Goal: Task Accomplishment & Management: Use online tool/utility

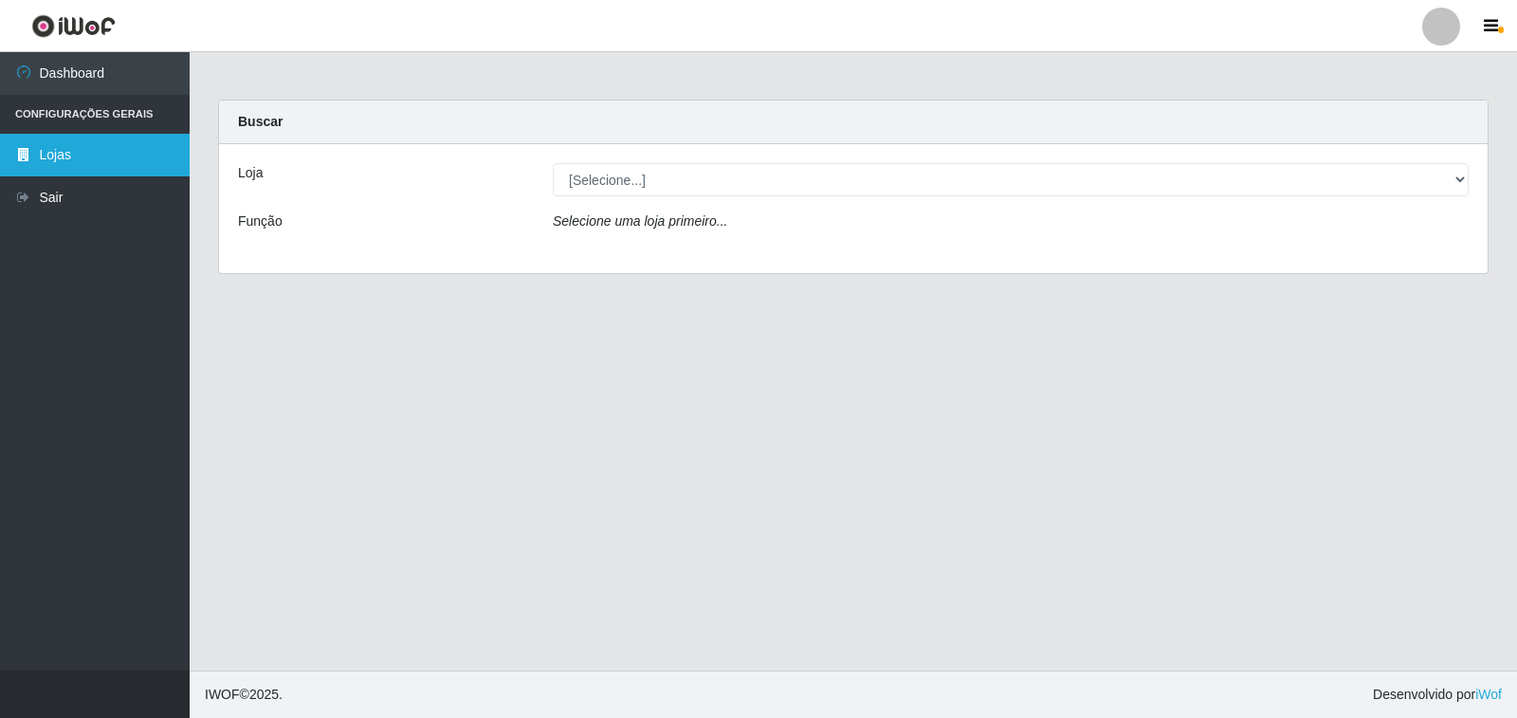
click at [84, 159] on link "Lojas" at bounding box center [95, 155] width 190 height 43
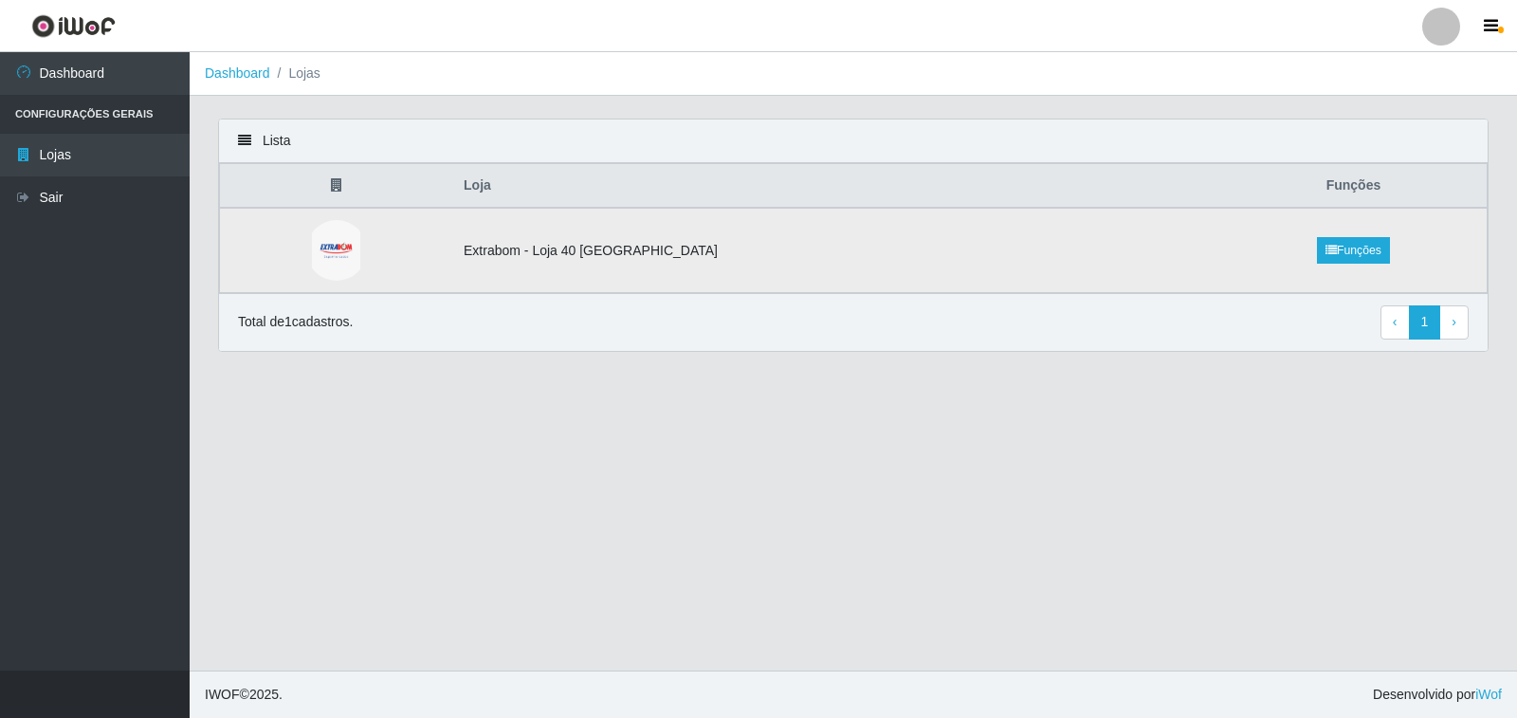
click at [623, 260] on td "Extrabom - Loja 40 [GEOGRAPHIC_DATA]" at bounding box center [836, 250] width 768 height 85
click at [444, 261] on td at bounding box center [336, 250] width 233 height 85
click at [1108, 250] on td "Extrabom - Loja 40 [GEOGRAPHIC_DATA]" at bounding box center [836, 250] width 768 height 85
click at [1107, 250] on td "Extrabom - Loja 40 [GEOGRAPHIC_DATA]" at bounding box center [836, 250] width 768 height 85
click at [1105, 248] on td "Extrabom - Loja 40 [GEOGRAPHIC_DATA]" at bounding box center [836, 250] width 768 height 85
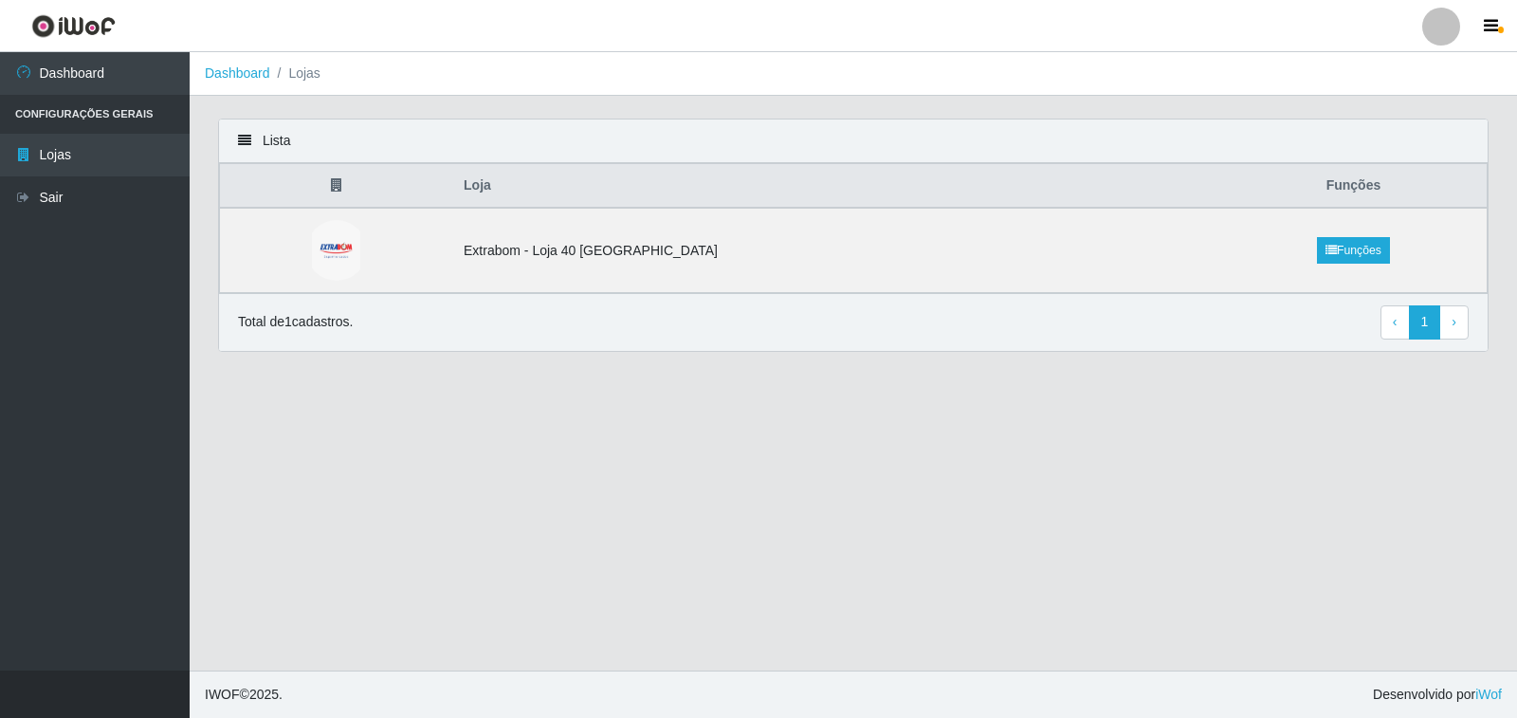
click at [368, 387] on main "Dashboard Lojas Lista Loja Funções Extrabom - Loja 40 [GEOGRAPHIC_DATA] Funções…" at bounding box center [853, 361] width 1327 height 618
click at [301, 335] on div "Total de 1 cadastros. ‹ Previous 1 › Next" at bounding box center [853, 322] width 1230 height 34
click at [849, 236] on td "Extrabom - Loja 40 [GEOGRAPHIC_DATA]" at bounding box center [836, 250] width 768 height 85
click at [538, 250] on td "Extrabom - Loja 40 [GEOGRAPHIC_DATA]" at bounding box center [836, 250] width 768 height 85
click at [556, 259] on td "Extrabom - Loja 40 [GEOGRAPHIC_DATA]" at bounding box center [836, 250] width 768 height 85
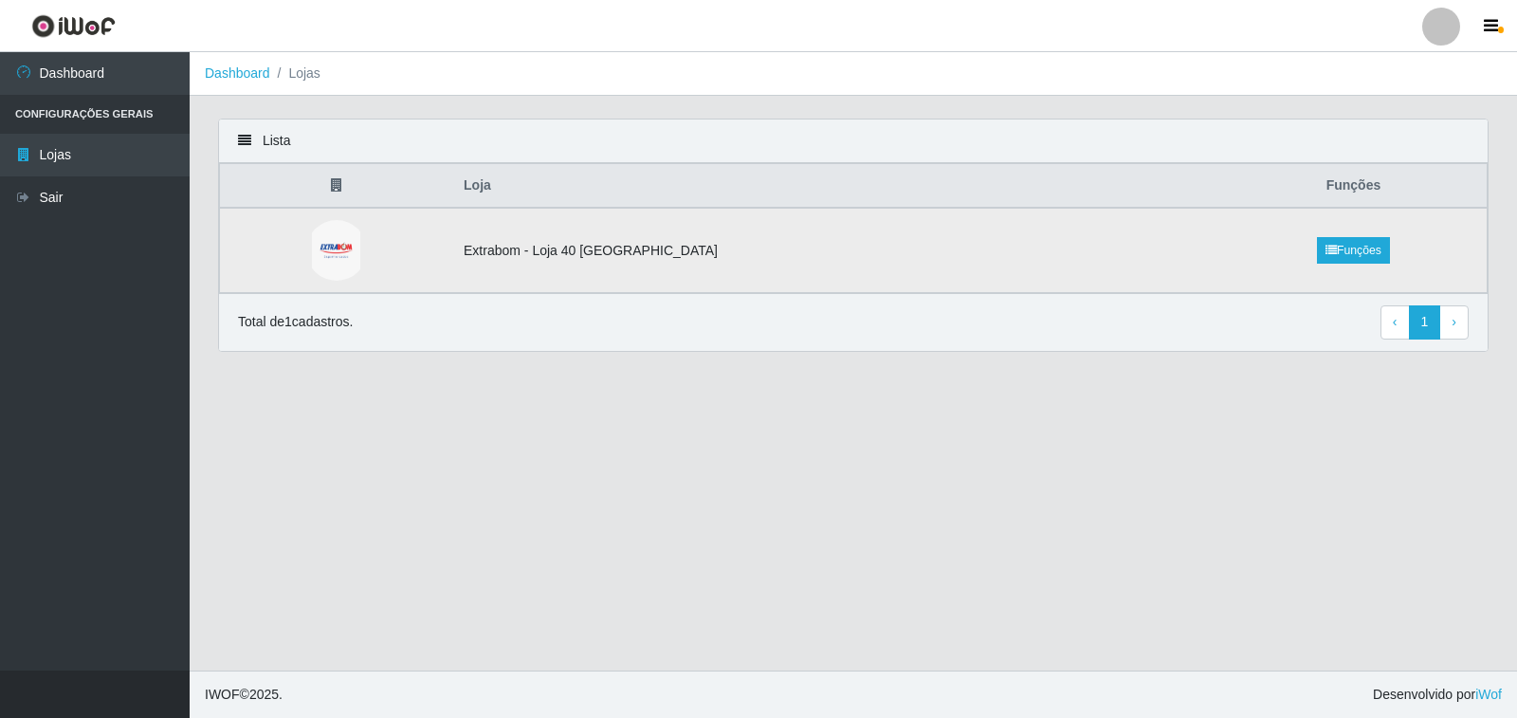
click at [349, 262] on img at bounding box center [336, 250] width 48 height 61
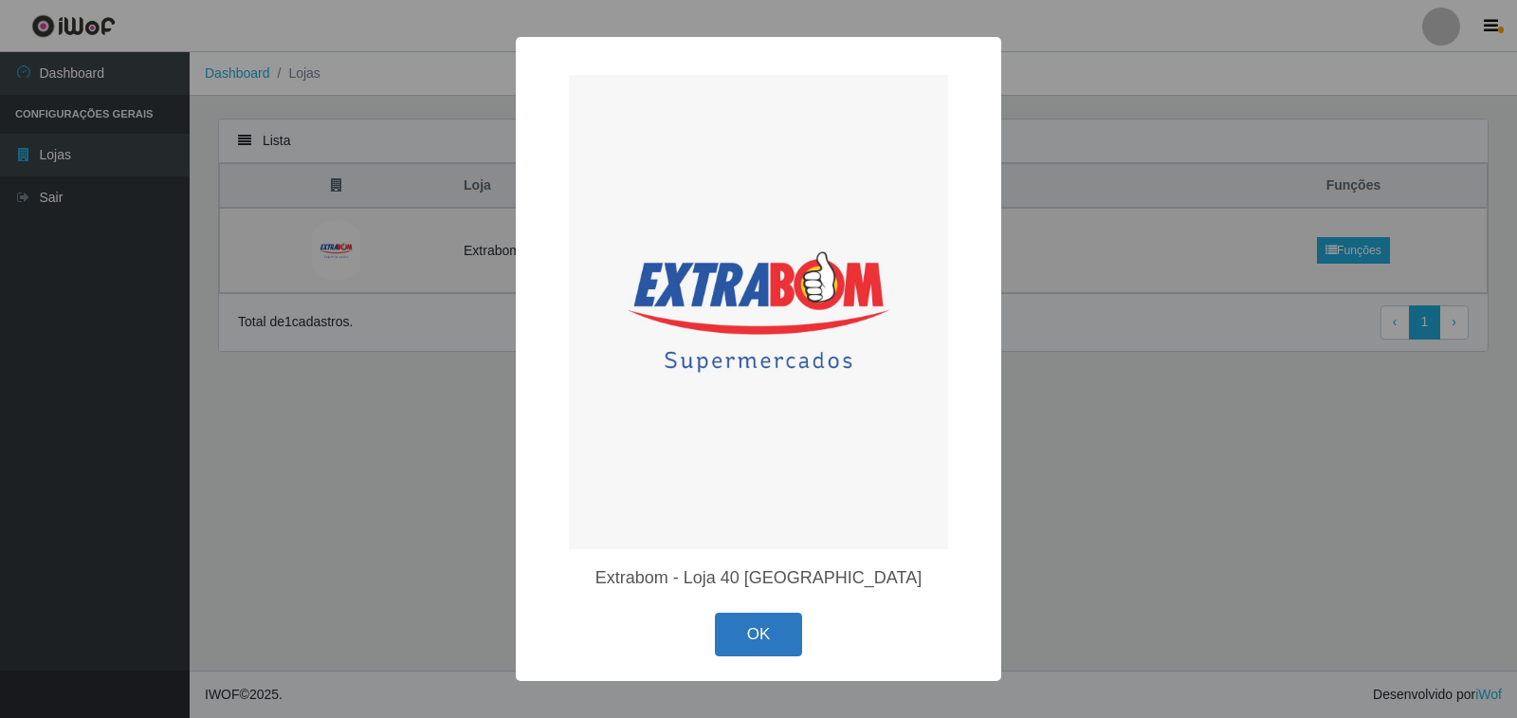
click at [770, 625] on button "OK" at bounding box center [759, 634] width 88 height 45
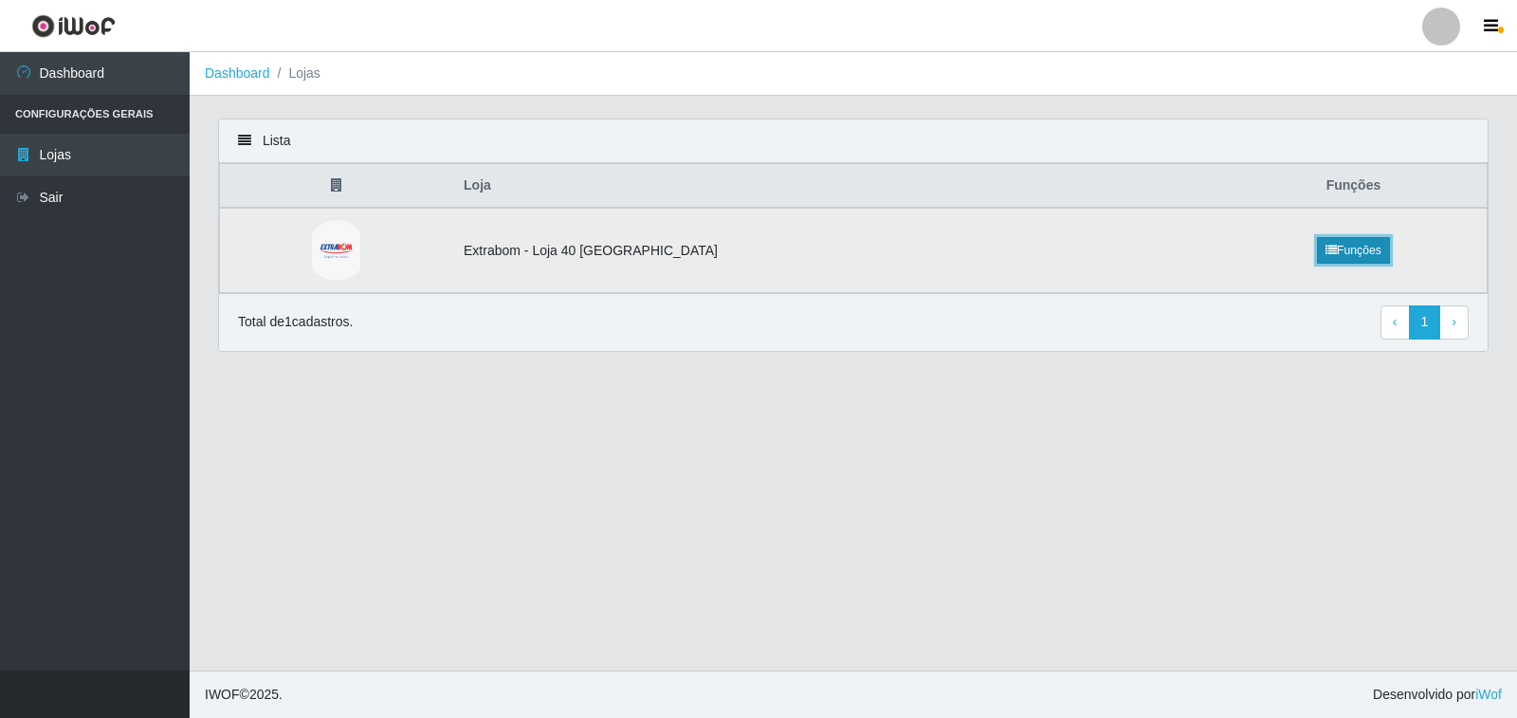
click at [1333, 253] on link "Funções" at bounding box center [1353, 250] width 73 height 27
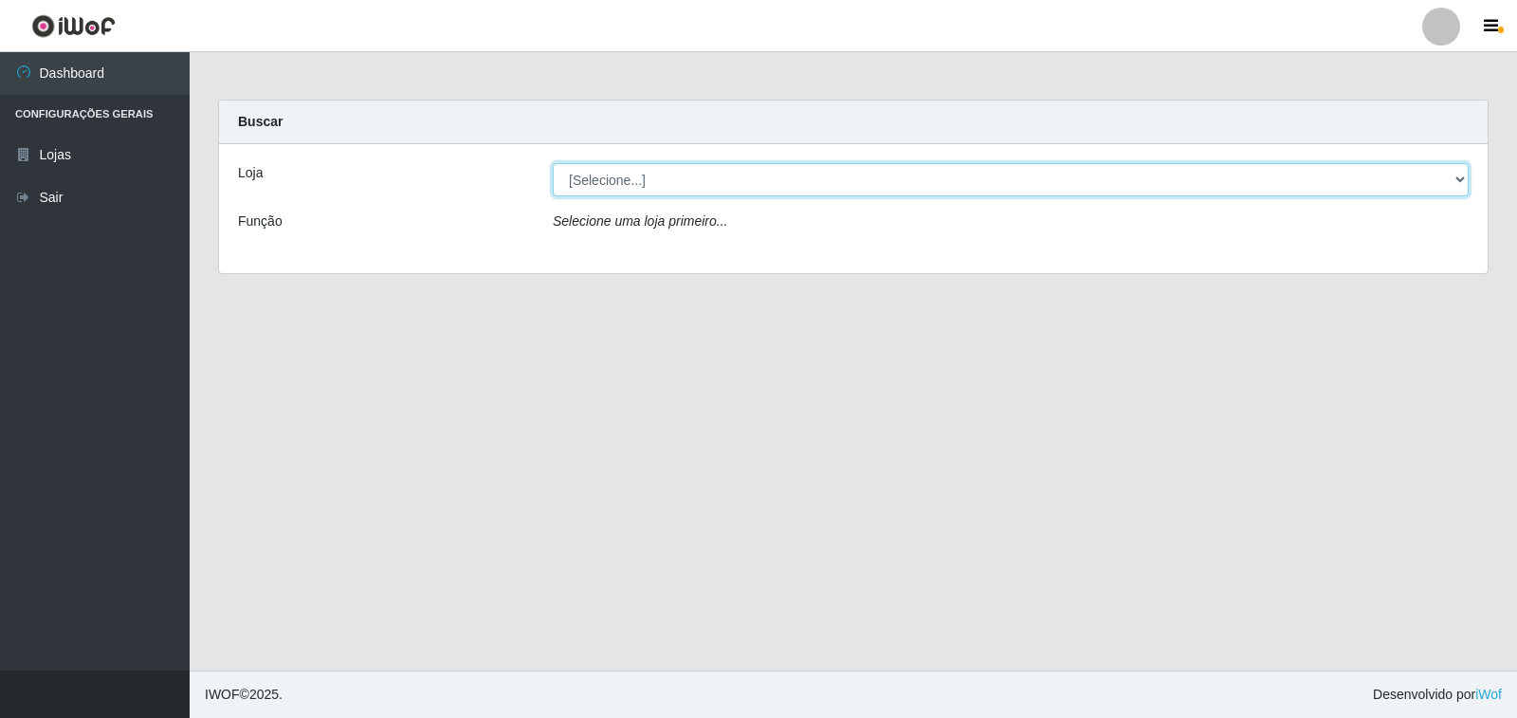
click at [581, 193] on select "[Selecione...] Extrabom - Loja 40 [GEOGRAPHIC_DATA]" at bounding box center [1011, 179] width 916 height 33
select select "538"
click at [553, 163] on select "[Selecione...] Extrabom - Loja 40 [GEOGRAPHIC_DATA]" at bounding box center [1011, 179] width 916 height 33
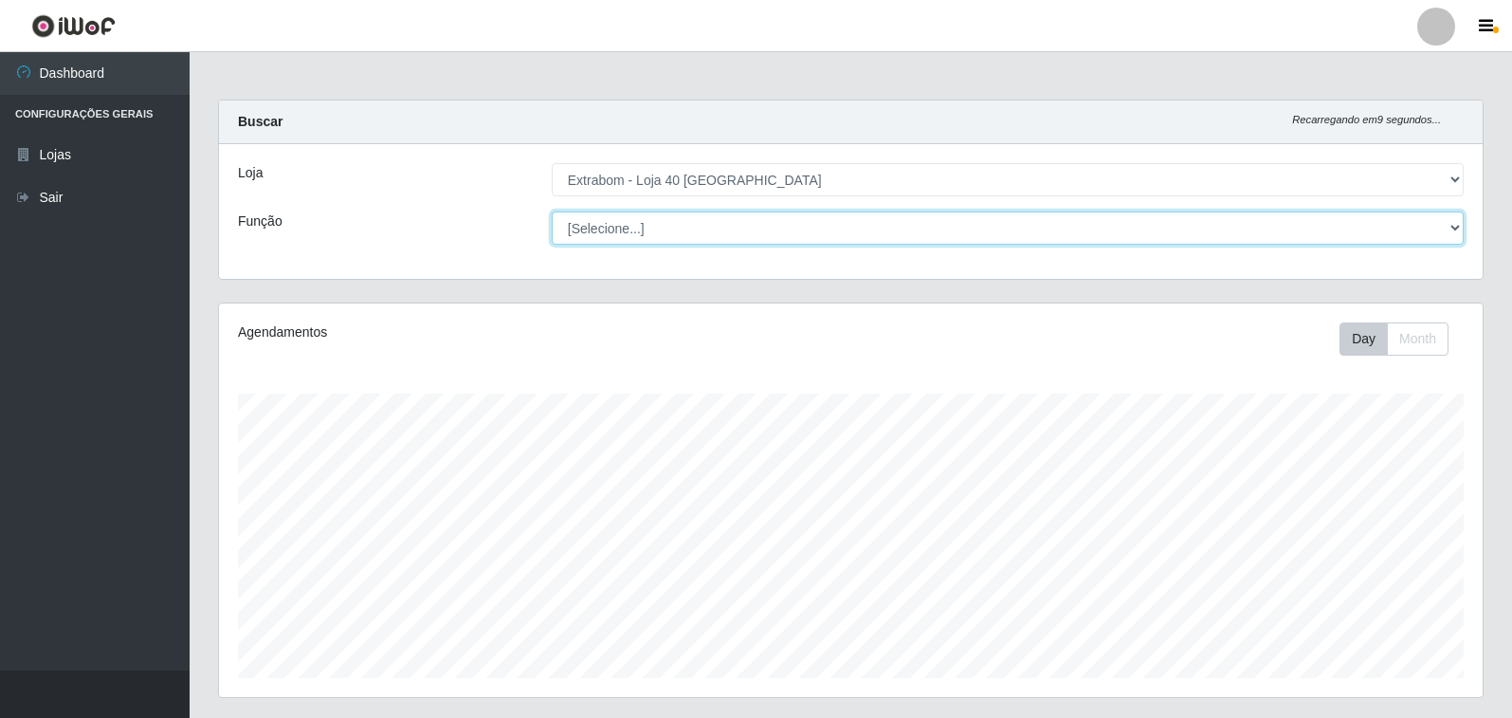
click at [774, 219] on select "[Selecione...] Repositor Repositor + Repositor ++" at bounding box center [1008, 227] width 912 height 33
click at [552, 211] on select "[Selecione...] Repositor Repositor + Repositor ++" at bounding box center [1008, 227] width 912 height 33
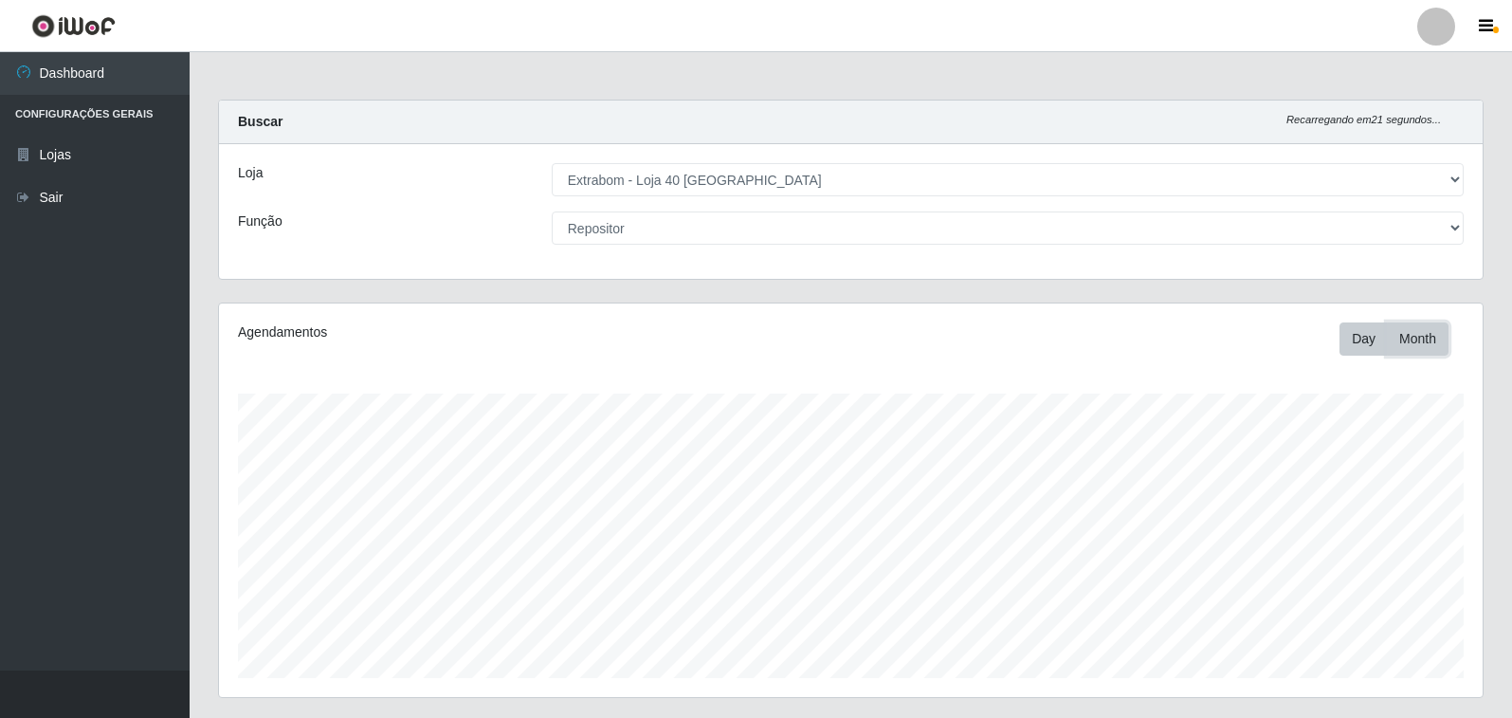
click at [1433, 339] on button "Month" at bounding box center [1418, 338] width 62 height 33
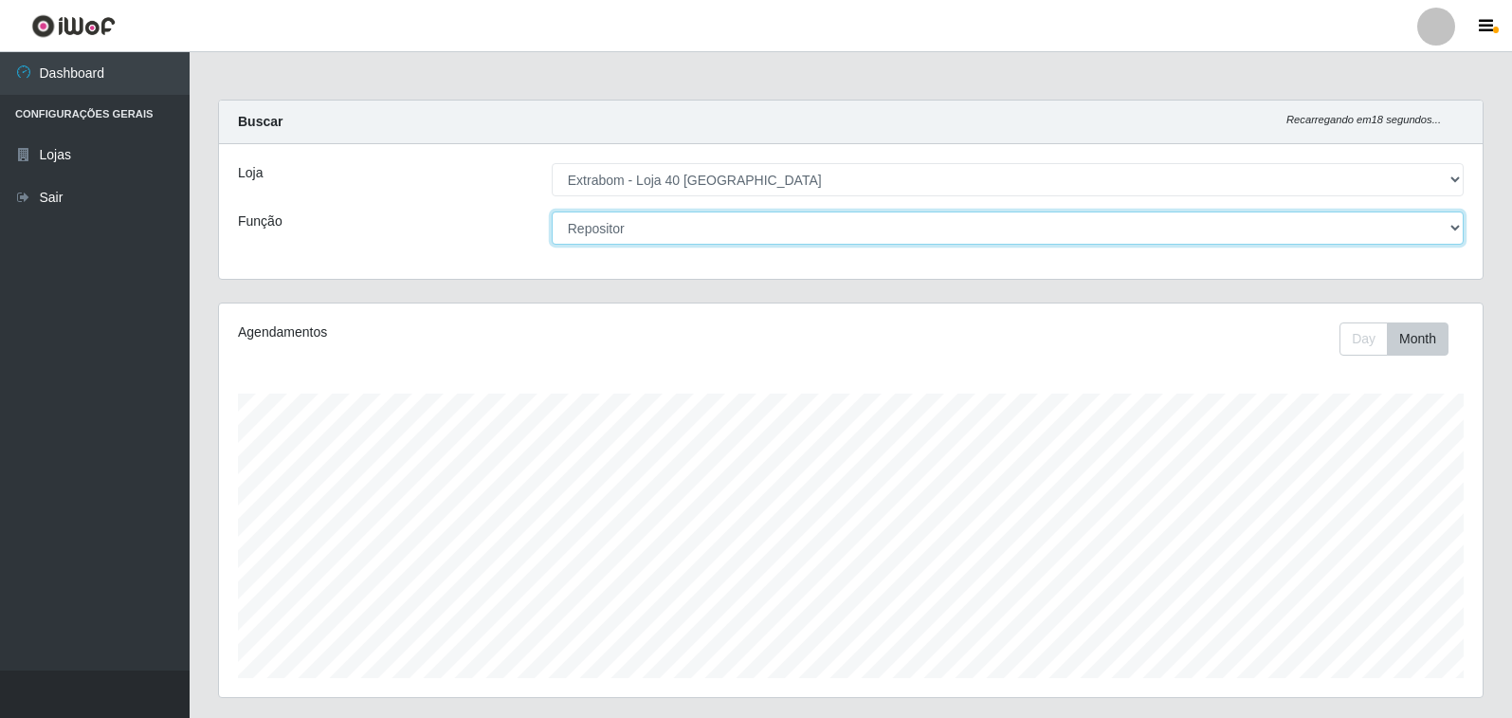
click at [807, 235] on select "[Selecione...] Repositor Repositor + Repositor ++" at bounding box center [1008, 227] width 912 height 33
click at [552, 211] on select "[Selecione...] Repositor Repositor + Repositor ++" at bounding box center [1008, 227] width 912 height 33
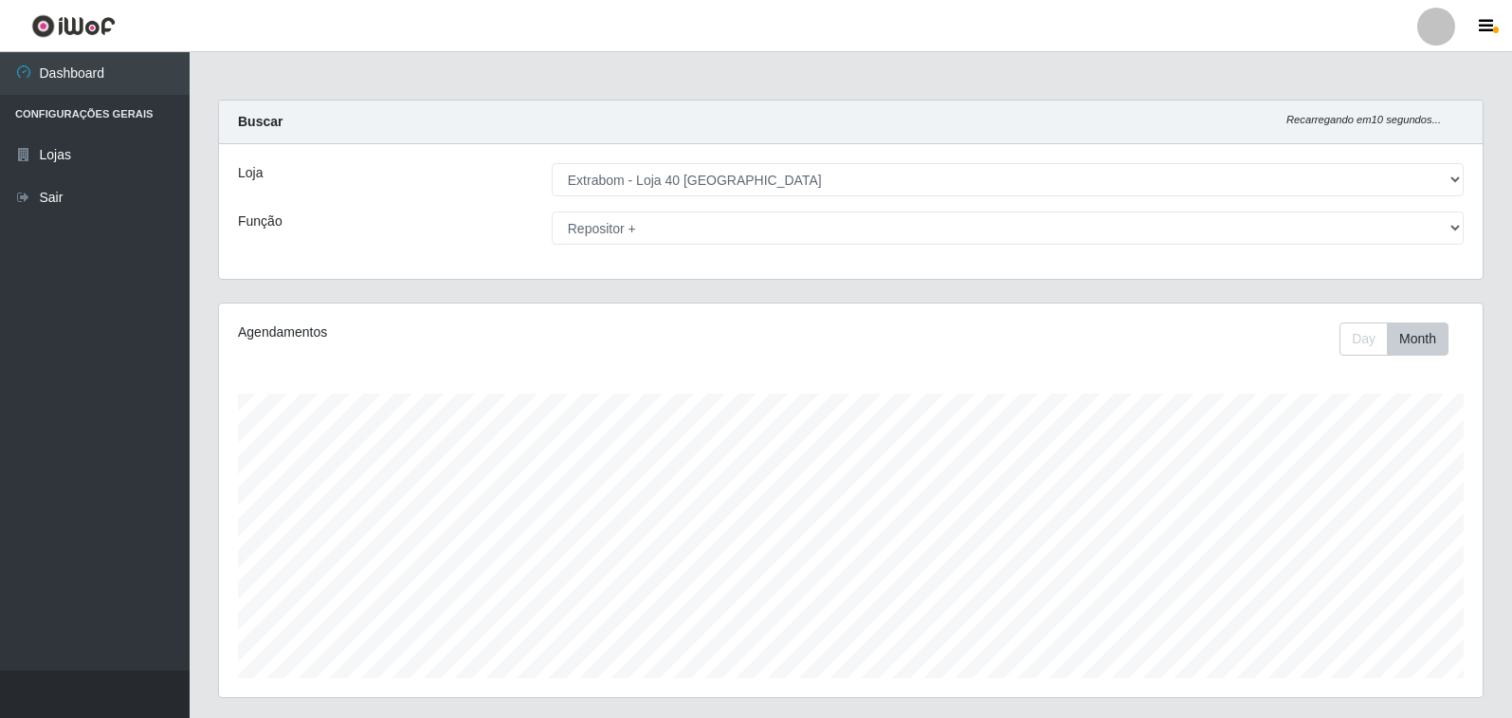
click at [861, 210] on div "Loja [Selecione...] Extrabom - Loja 40 [GEOGRAPHIC_DATA] Função [Selecione...] …" at bounding box center [851, 211] width 1264 height 135
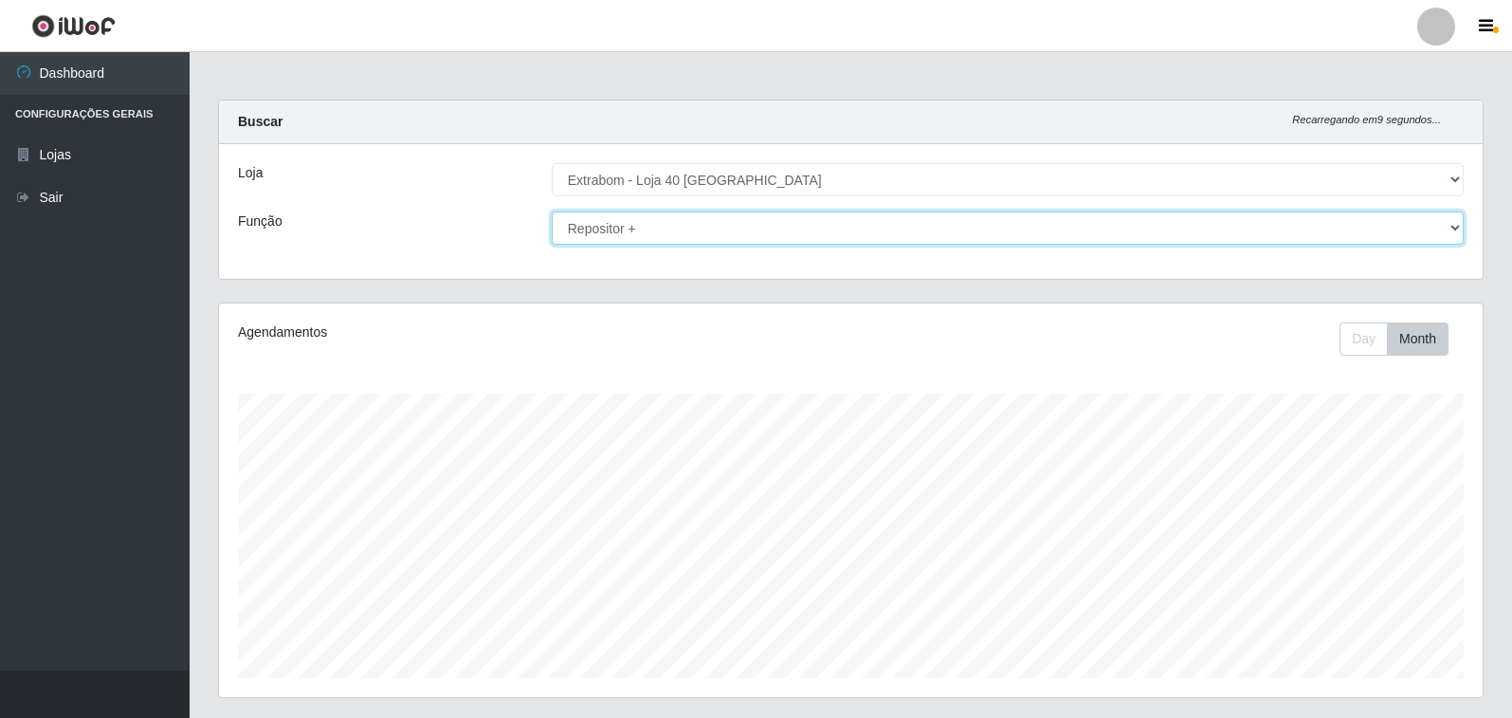
click at [864, 232] on select "[Selecione...] Repositor Repositor + Repositor ++" at bounding box center [1008, 227] width 912 height 33
select select "86"
click at [552, 211] on select "[Selecione...] Repositor Repositor + Repositor ++" at bounding box center [1008, 227] width 912 height 33
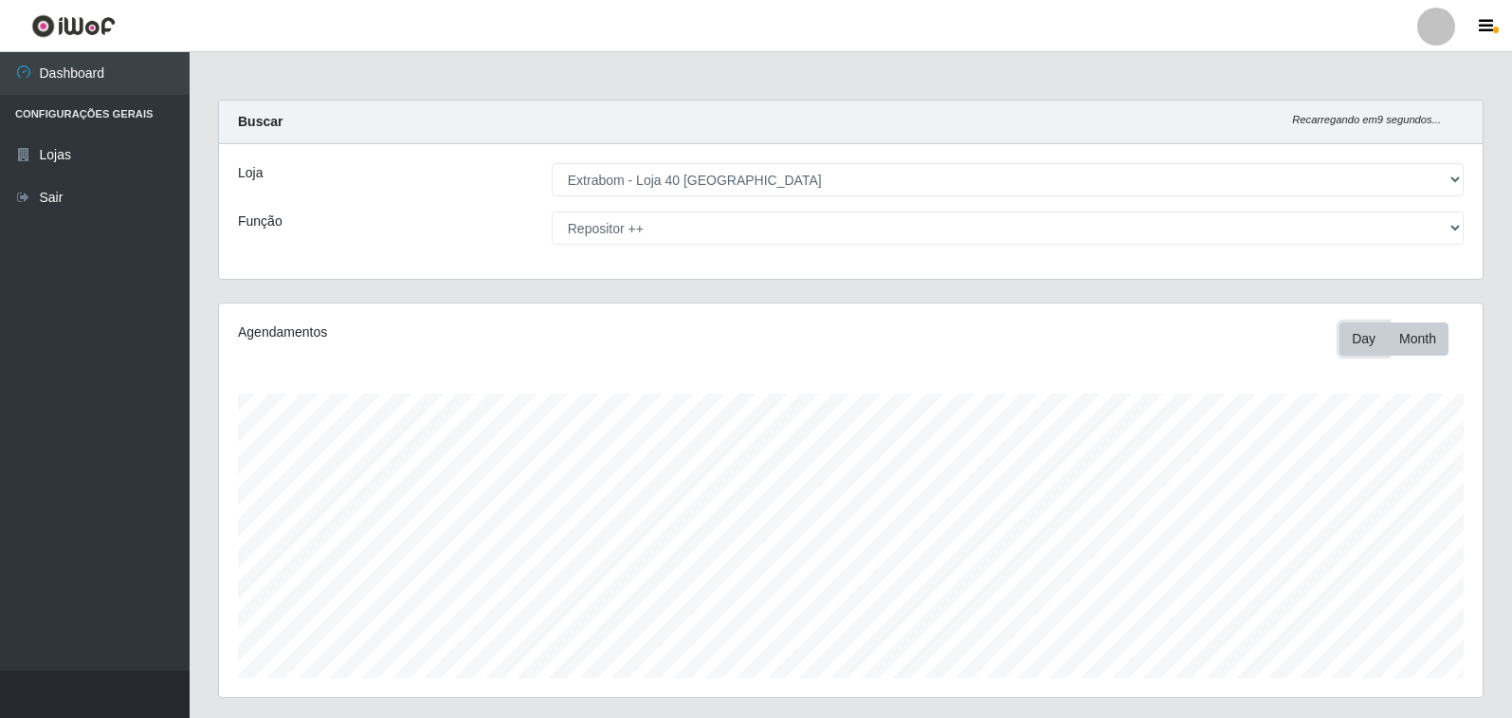
click at [1343, 332] on button "Day" at bounding box center [1363, 338] width 48 height 33
click at [1413, 332] on button "Month" at bounding box center [1418, 338] width 62 height 33
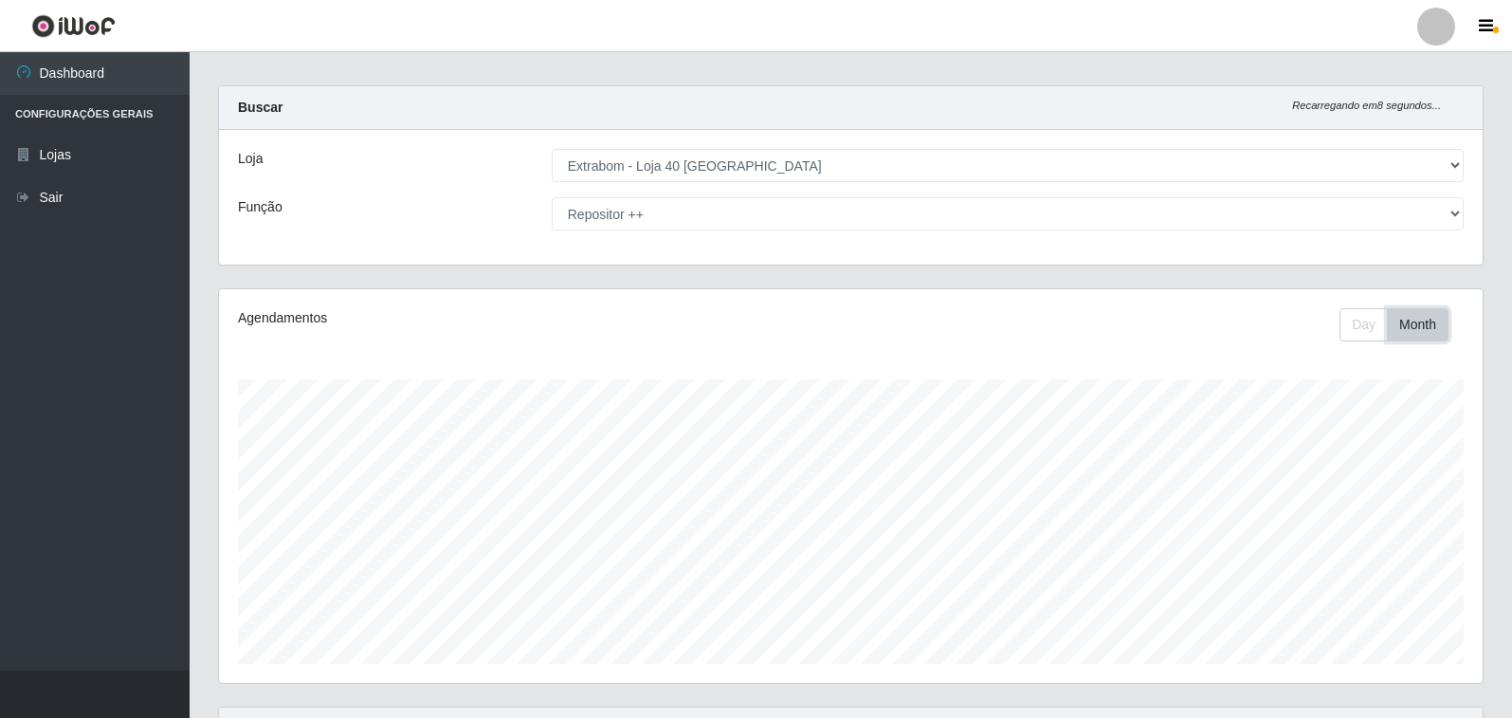
scroll to position [204, 0]
